Goal: Find specific page/section: Find specific page/section

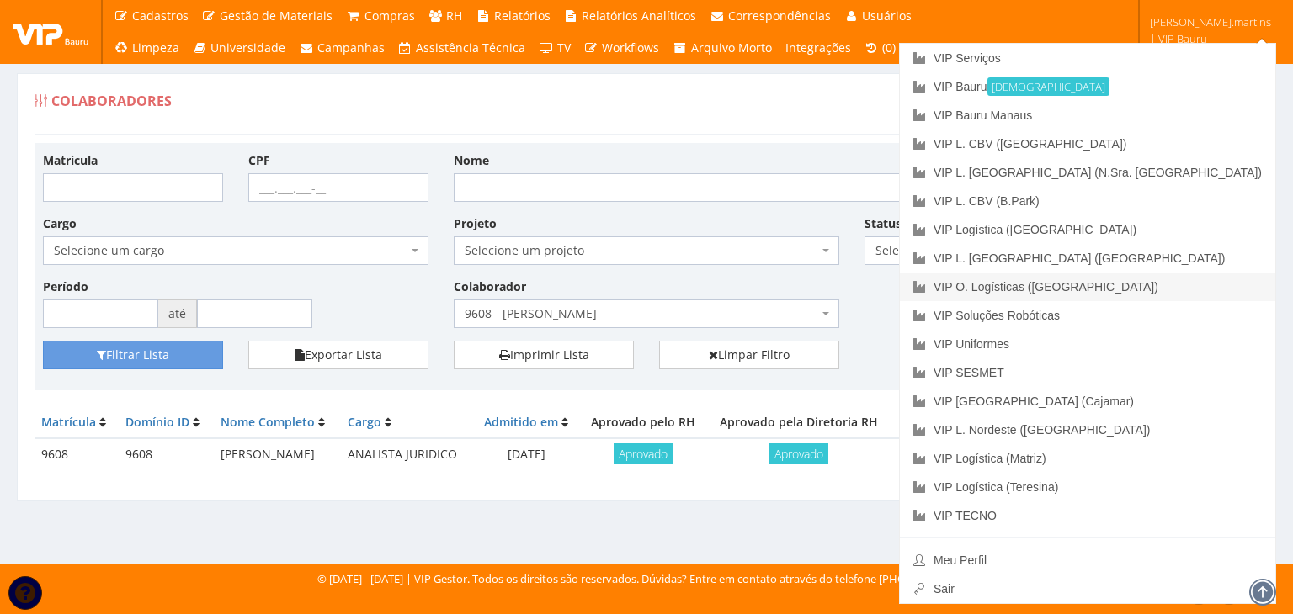
click at [1248, 279] on link "VIP O. Logísticas ([GEOGRAPHIC_DATA])" at bounding box center [1087, 287] width 375 height 29
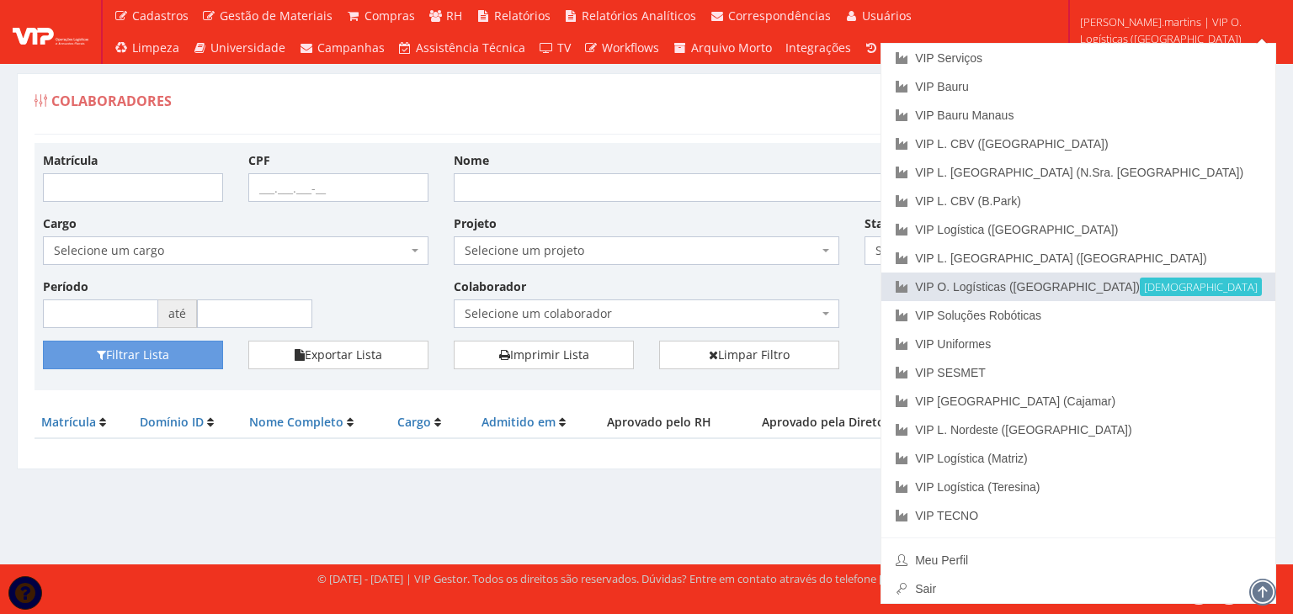
click at [1183, 279] on link "VIP O. Logísticas (Rio Verde) Ativa" at bounding box center [1078, 287] width 394 height 29
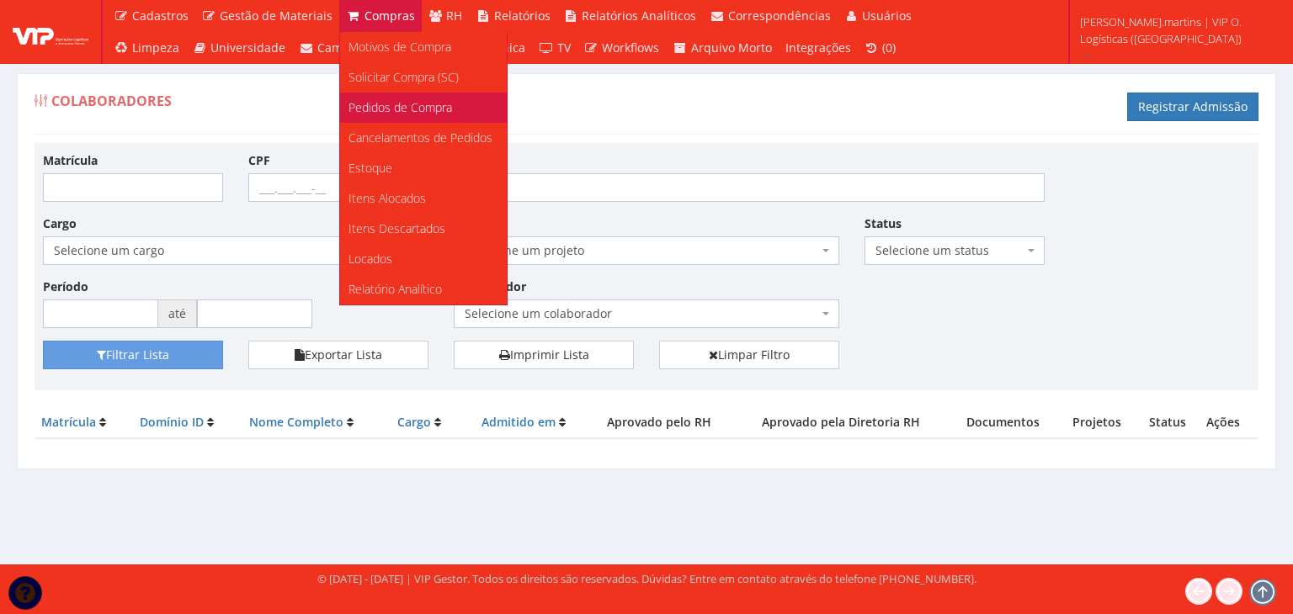
click at [373, 104] on span "Pedidos de Compra" at bounding box center [400, 107] width 104 height 16
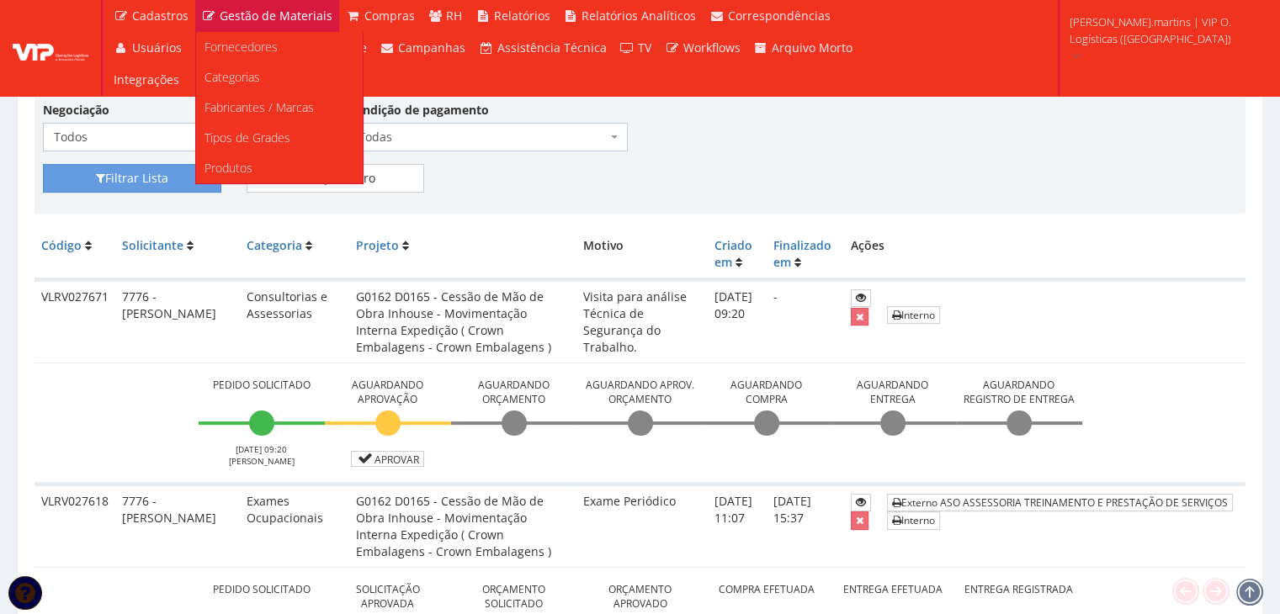
scroll to position [112, 0]
